Goal: Find specific page/section: Find specific page/section

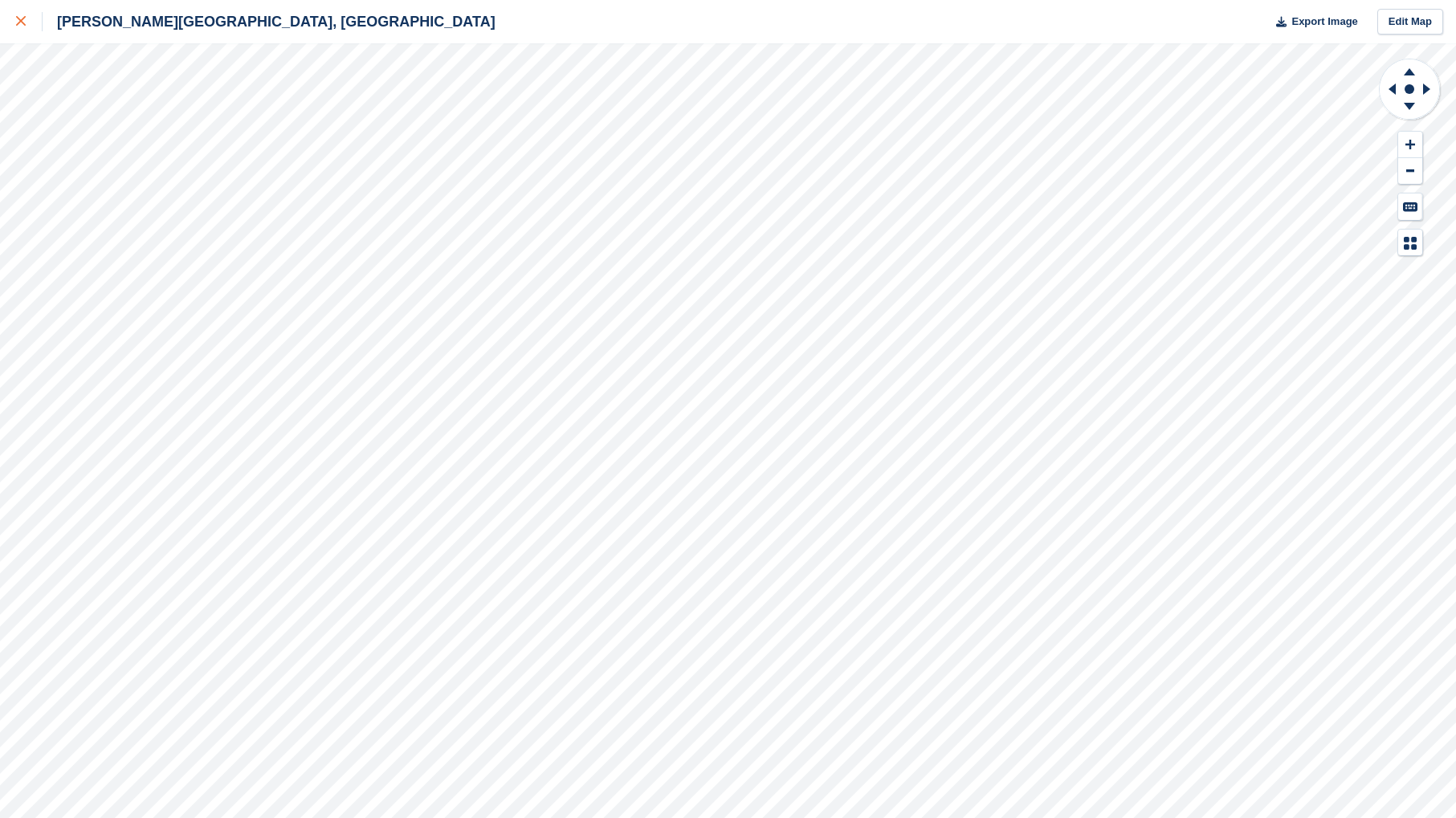
click at [20, 22] on icon at bounding box center [20, 20] width 9 height 9
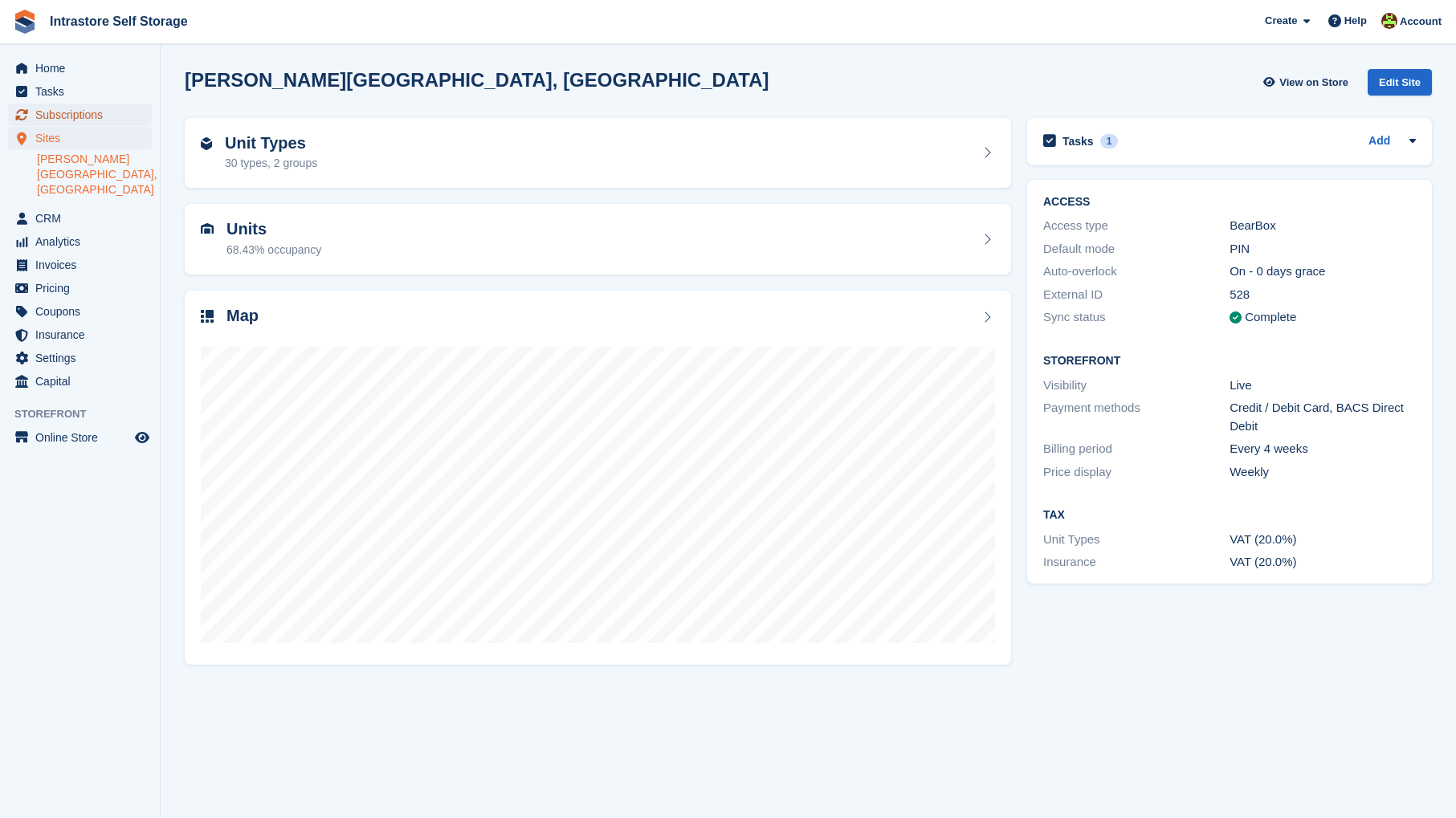
click at [89, 112] on span "Subscriptions" at bounding box center [83, 115] width 96 height 22
